Goal: Task Accomplishment & Management: Complete application form

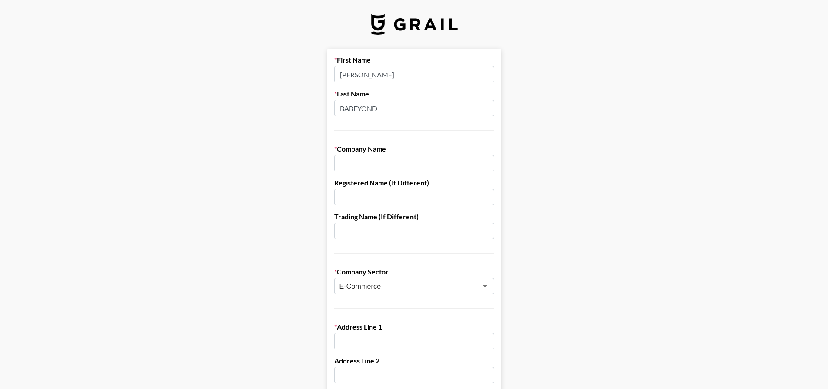
type input "BABEYOND"
click at [463, 77] on input "[PERSON_NAME]" at bounding box center [414, 74] width 160 height 17
click at [454, 157] on input "text" at bounding box center [414, 163] width 160 height 17
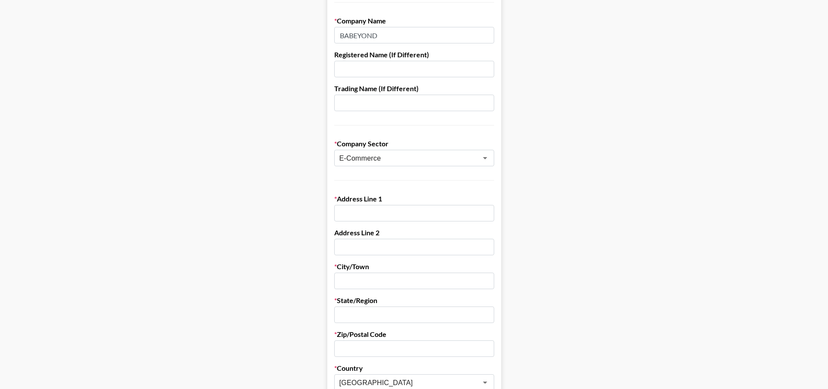
scroll to position [130, 0]
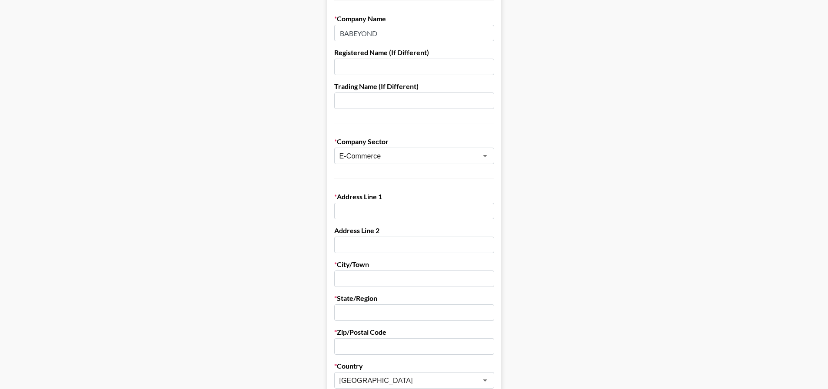
click at [401, 213] on input "text" at bounding box center [414, 211] width 160 height 17
click at [427, 212] on input "text" at bounding box center [414, 211] width 160 height 17
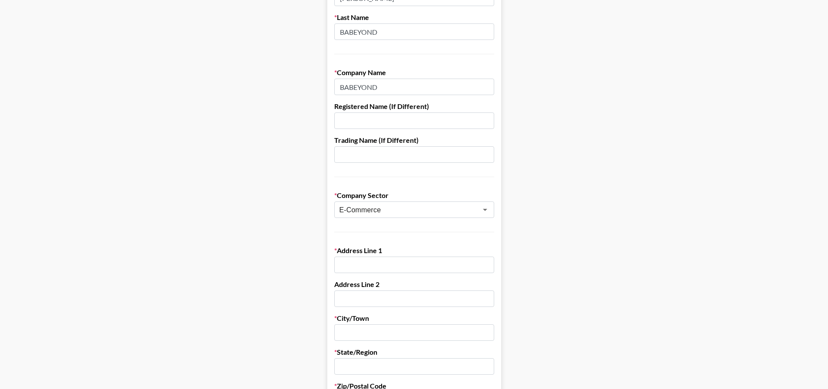
scroll to position [0, 0]
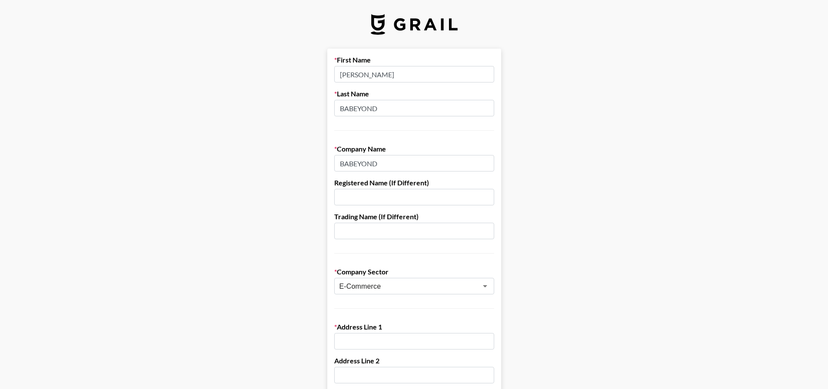
drag, startPoint x: 393, startPoint y: 164, endPoint x: 275, endPoint y: 163, distance: 118.2
paste input "SHENZHEN BAOYUESHENGTENG MAOYI CO.LT"
type input "SHENZHEN BAOYUESHENGTENG MAOYI CO.LTD"
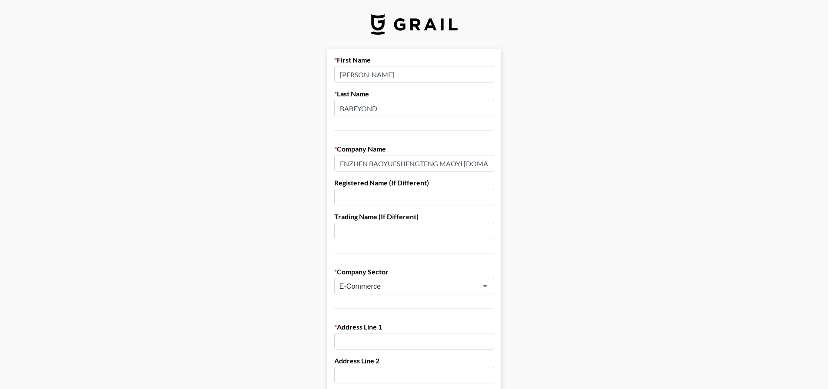
scroll to position [0, 0]
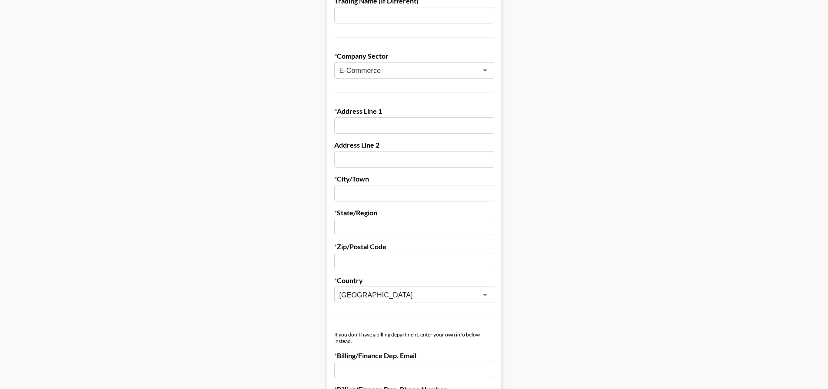
scroll to position [174, 0]
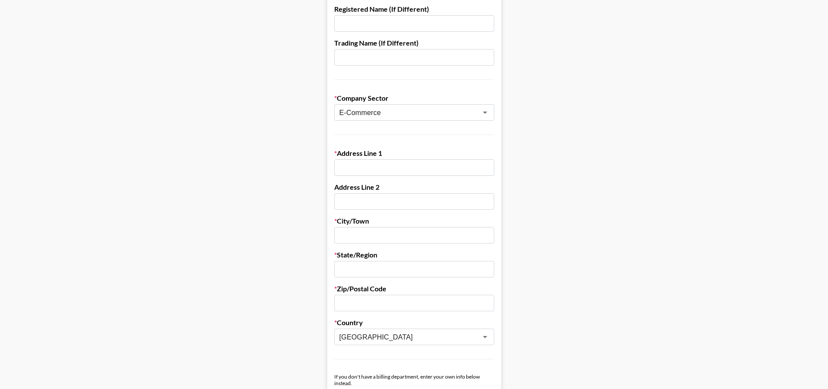
click at [373, 176] on form "First Name Eric Last Name BABEYOND Company Name SHENZHEN BAOYUESHENGTENG MAOYI …" at bounding box center [414, 250] width 174 height 750
click at [374, 169] on input "text" at bounding box center [414, 167] width 160 height 17
paste input "308, Building A, Banweiyuan Industrial Park,"
type input "308, Building A, Banweiyuan Industrial Park"
click at [379, 234] on input "text" at bounding box center [414, 235] width 160 height 17
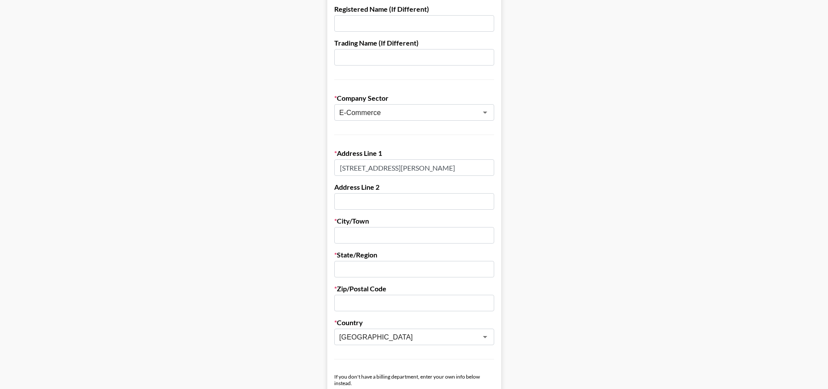
paste input "Yongxiang Middle Road, Bantian Street, Longgang District,"
drag, startPoint x: 449, startPoint y: 232, endPoint x: 215, endPoint y: 225, distance: 233.8
click at [215, 225] on main "First Name Eric Last Name BABEYOND Company Name SHENZHEN BAOYUESHENGTENG MAOYI …" at bounding box center [414, 250] width 814 height 750
type input "Yongxiang Middle Road, Bantian Street, Longgang District"
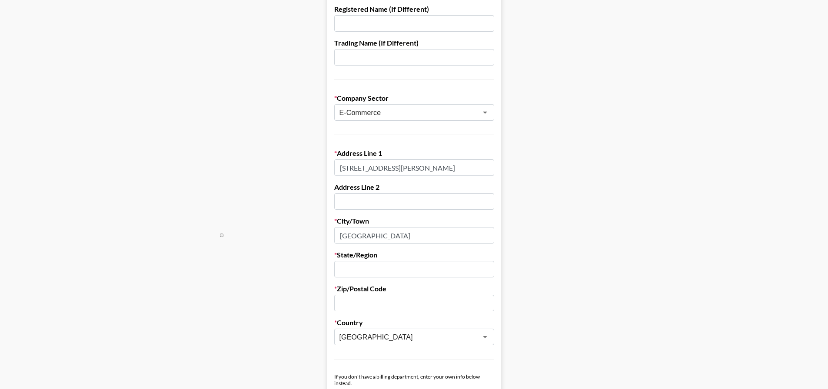
click at [224, 228] on main "First Name Eric Last Name BABEYOND Company Name SHENZHEN BAOYUESHENGTENG MAOYI …" at bounding box center [414, 250] width 814 height 750
click at [407, 270] on input "text" at bounding box center [414, 269] width 160 height 17
paste input "Shenzhen, Guangdong, 518000"
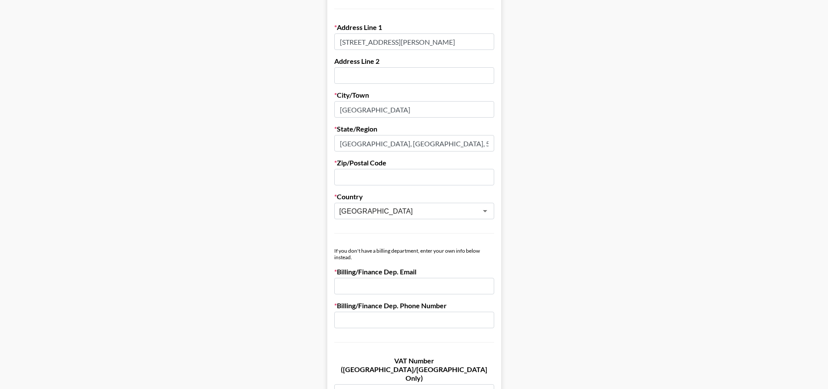
scroll to position [304, 0]
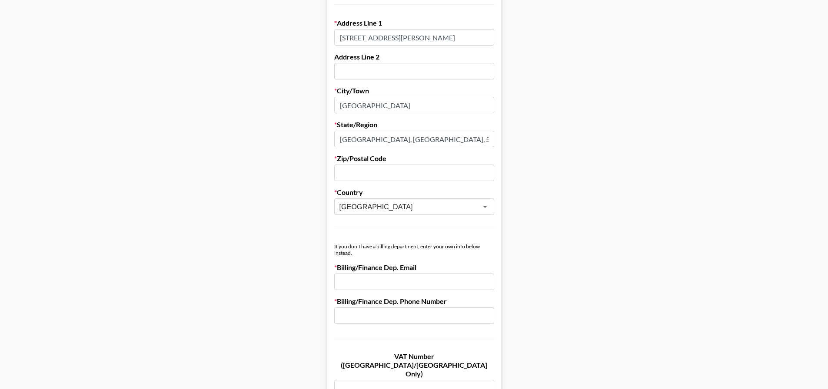
click at [382, 167] on input "text" at bounding box center [414, 173] width 160 height 17
drag, startPoint x: 447, startPoint y: 138, endPoint x: 413, endPoint y: 135, distance: 34.9
click at [413, 135] on input "Shenzhen, Guangdong, 518000" at bounding box center [414, 139] width 160 height 17
type input "Shenzhen, Guangdong,"
click at [401, 177] on input "text" at bounding box center [414, 173] width 160 height 17
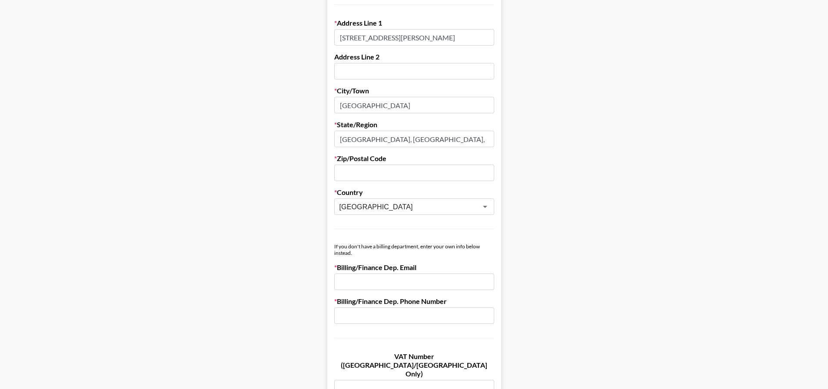
paste input "518000"
type input "518000"
click at [437, 138] on input "Shenzhen, Guangdong," at bounding box center [414, 139] width 160 height 17
drag, startPoint x: 341, startPoint y: 141, endPoint x: 371, endPoint y: 139, distance: 30.1
click at [371, 139] on input "Shenzhen, Guangdong" at bounding box center [414, 139] width 160 height 17
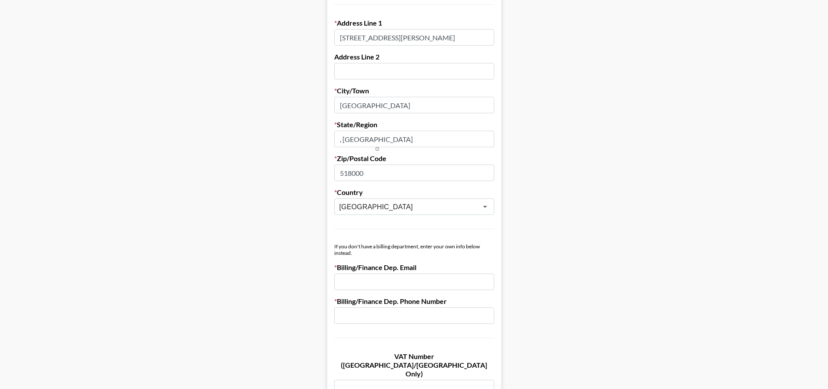
type input ", Guangdong"
drag, startPoint x: 484, startPoint y: 108, endPoint x: 548, endPoint y: 108, distance: 64.3
click at [548, 108] on main "First Name Eric Last Name BABEYOND Company Name SHENZHEN BAOYUESHENGTENG MAOYI …" at bounding box center [414, 120] width 814 height 750
click at [491, 107] on input "Yongxiang Middle Road, Bantian Street, Longgang District" at bounding box center [414, 105] width 160 height 17
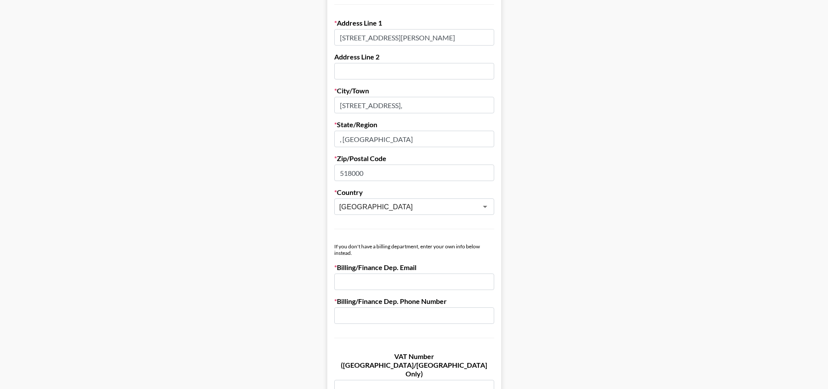
paste input "Shenzhen"
type input "Yongxiang Middle Road, Bantian Street, Longgang District, Shenzhen"
click at [346, 139] on input ", Guangdong" at bounding box center [414, 139] width 160 height 17
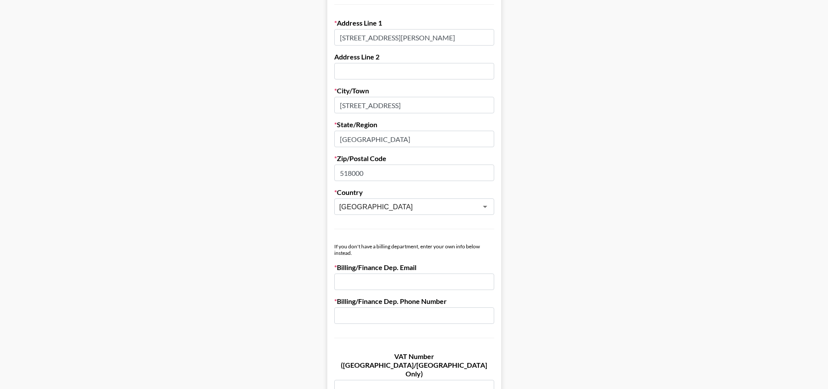
type input "Guangdong"
click at [383, 289] on input "email" at bounding box center [414, 282] width 160 height 17
type input "I"
type input "info@babeyond.com"
click at [376, 311] on input "text" at bounding box center [414, 316] width 160 height 17
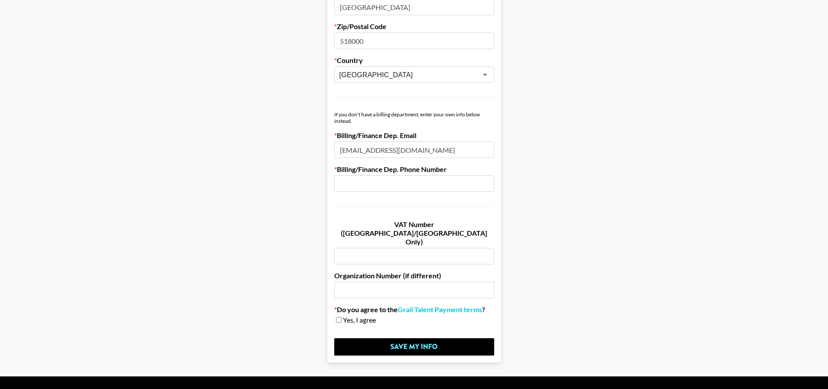
scroll to position [441, 0]
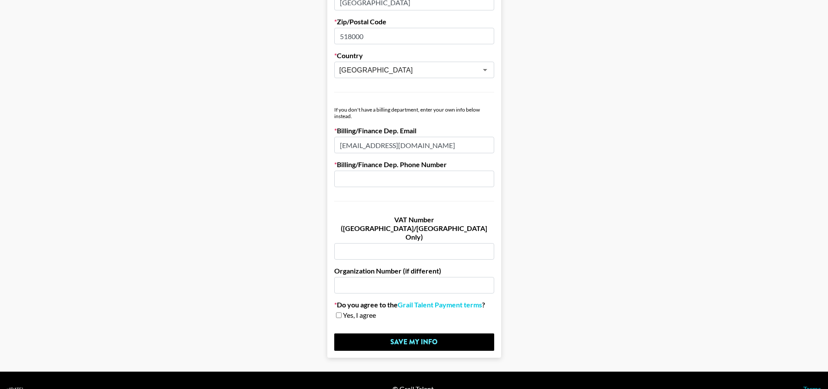
click at [421, 177] on input "text" at bounding box center [414, 179] width 160 height 17
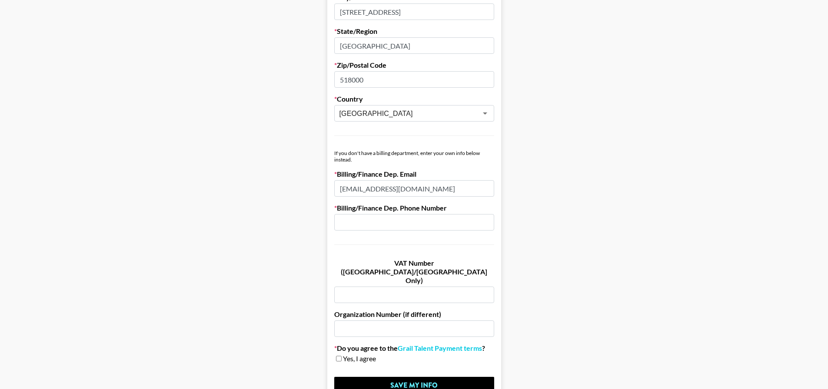
scroll to position [354, 0]
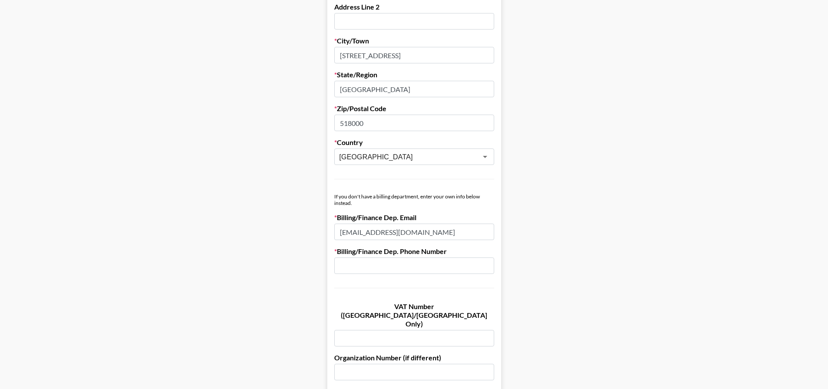
click at [275, 147] on main "First Name Eric Last Name BABEYOND Company Name SHENZHEN BAOYUESHENGTENG MAOYI …" at bounding box center [414, 70] width 814 height 750
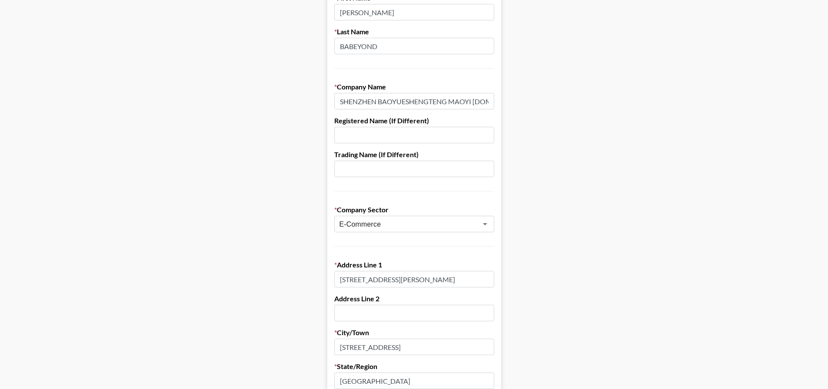
scroll to position [217, 0]
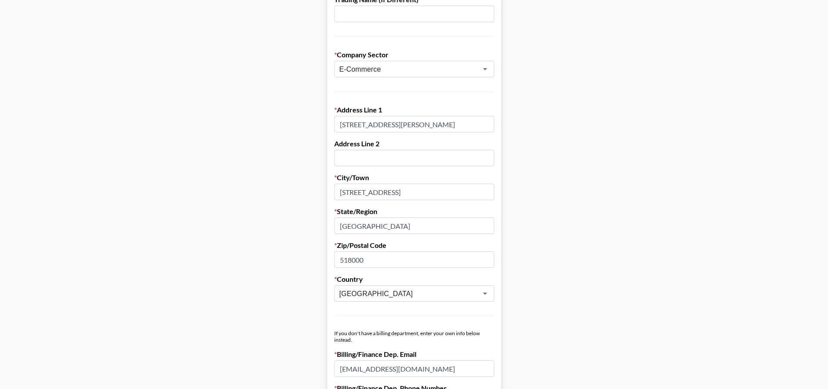
click at [305, 147] on main "First Name Eric Last Name BABEYOND Company Name SHENZHEN BAOYUESHENGTENG MAOYI …" at bounding box center [414, 206] width 814 height 750
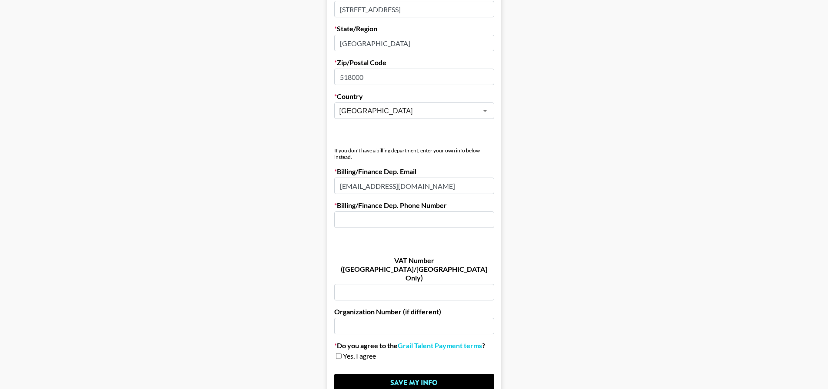
scroll to position [441, 0]
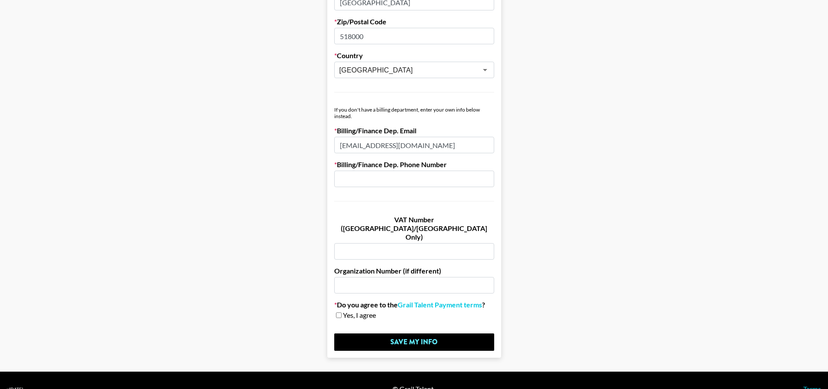
click at [341, 312] on input "checkbox" at bounding box center [339, 315] width 6 height 6
checkbox input "true"
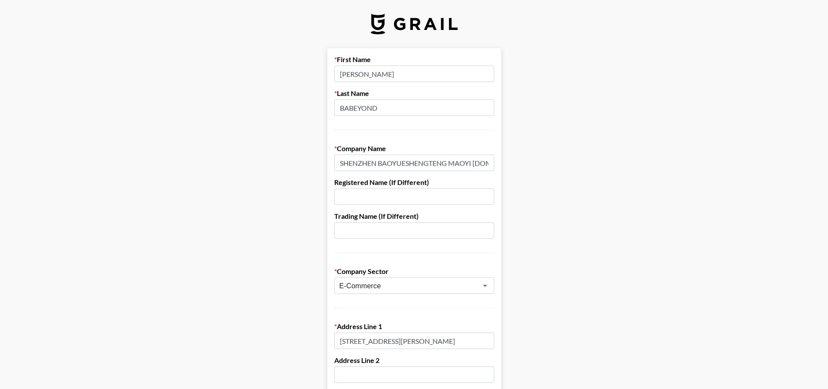
scroll to position [0, 0]
click at [343, 89] on label "Last Name" at bounding box center [414, 93] width 160 height 9
click at [360, 73] on input "Eric" at bounding box center [414, 74] width 160 height 17
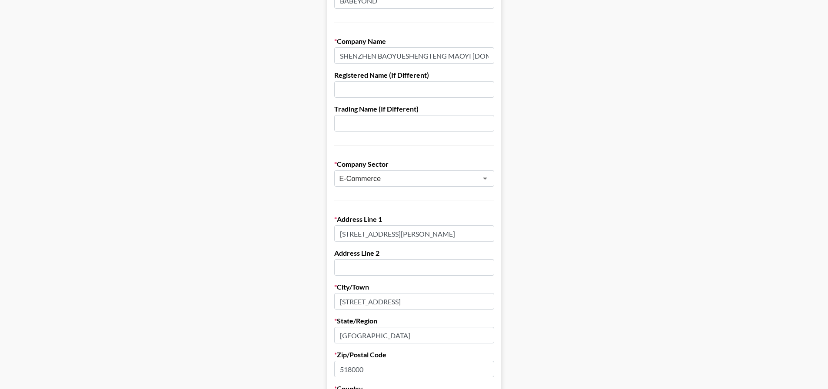
scroll to position [130, 0]
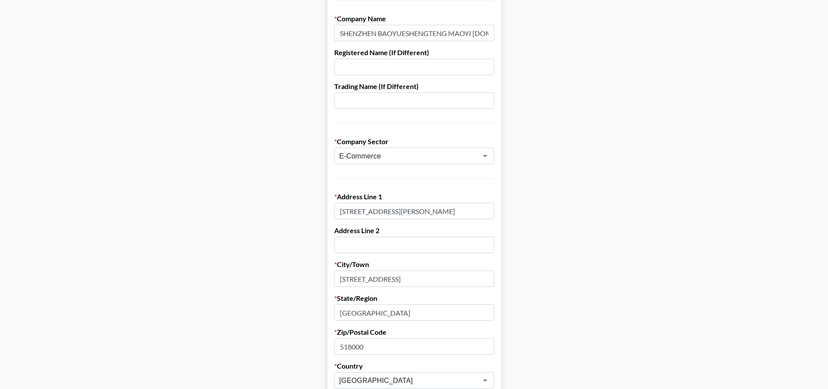
click at [236, 167] on main "First Name Eric Last Name BABEYOND Company Name SHENZHEN BAOYUESHENGTENG MAOYI …" at bounding box center [414, 293] width 814 height 750
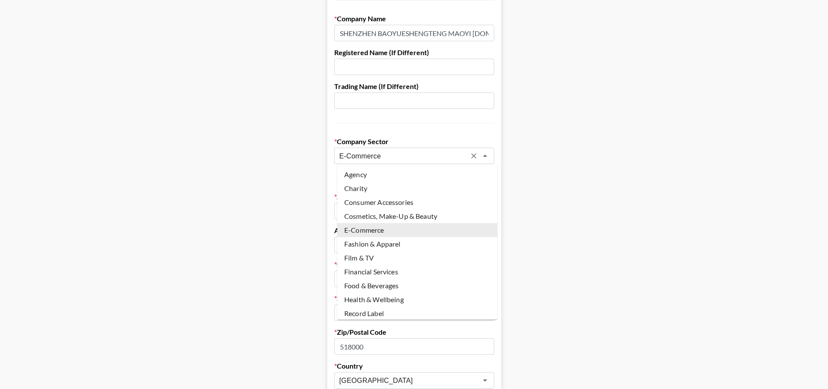
drag, startPoint x: 425, startPoint y: 155, endPoint x: 297, endPoint y: 155, distance: 128.2
click at [297, 155] on main "First Name Eric Last Name BABEYOND Company Name SHENZHEN BAOYUESHENGTENG MAOYI …" at bounding box center [414, 293] width 814 height 750
click at [305, 165] on button "button" at bounding box center [302, 165] width 3 height 3
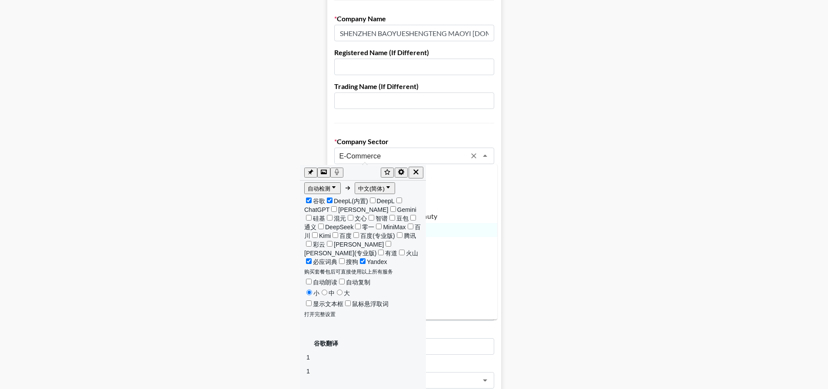
click at [626, 225] on main "First Name Eric Last Name BABEYOND Company Name SHENZHEN BAOYUESHENGTENG MAOYI …" at bounding box center [414, 293] width 814 height 750
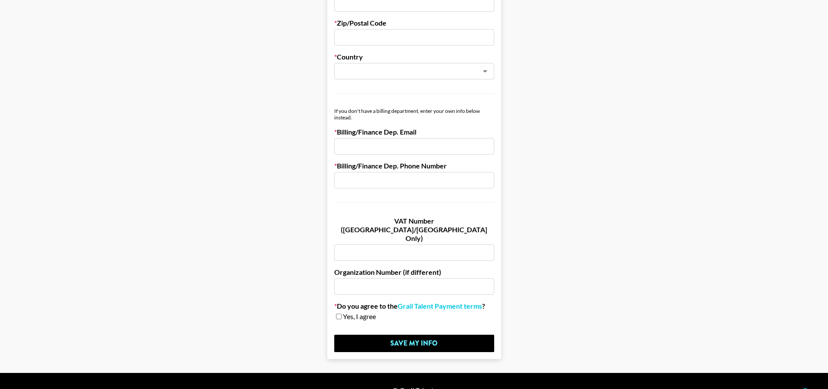
scroll to position [441, 0]
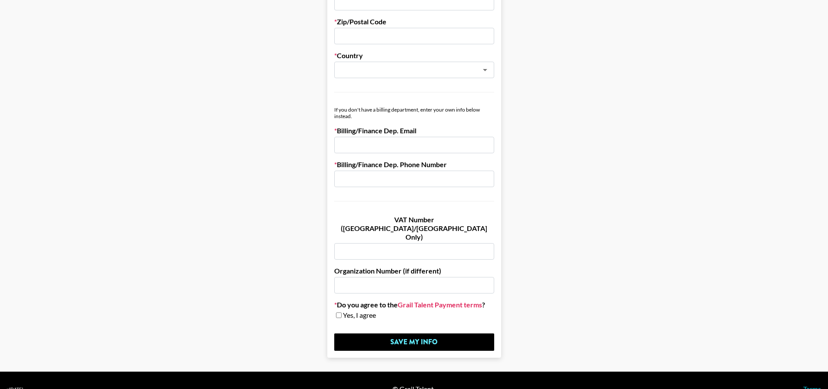
click at [411, 301] on link "Grail Talent Payment terms" at bounding box center [440, 305] width 84 height 9
